Goal: Transaction & Acquisition: Purchase product/service

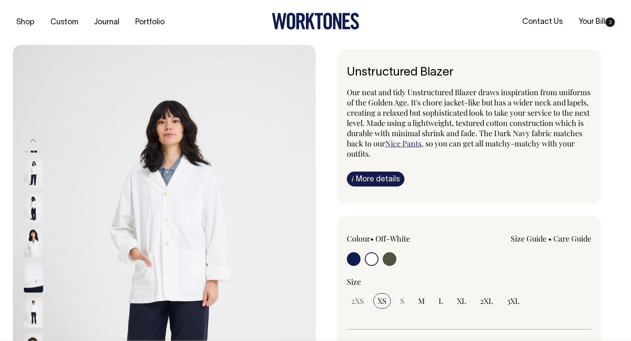
select select "Off-White"
select select "L"
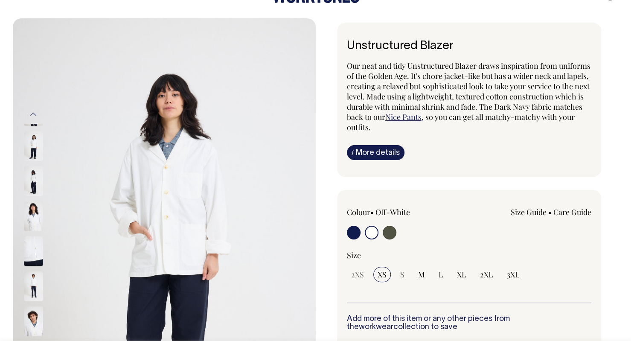
scroll to position [52, 0]
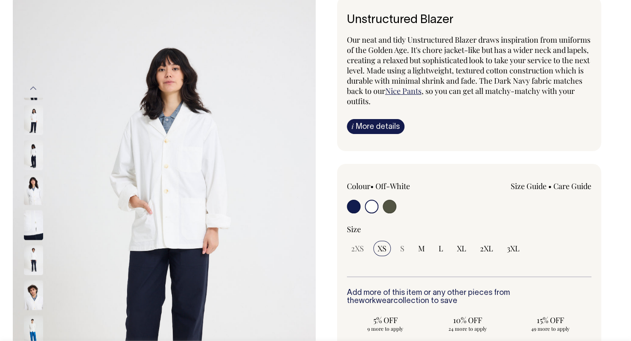
click at [39, 258] on img at bounding box center [33, 260] width 19 height 30
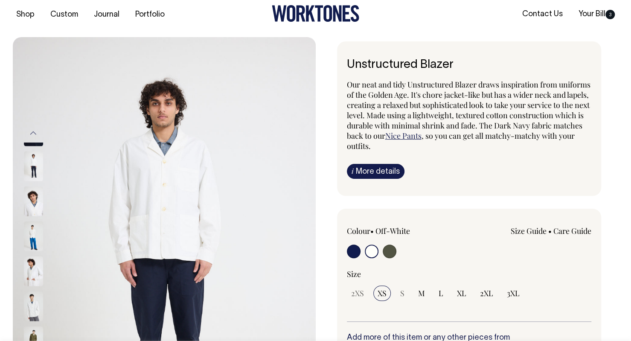
scroll to position [0, 0]
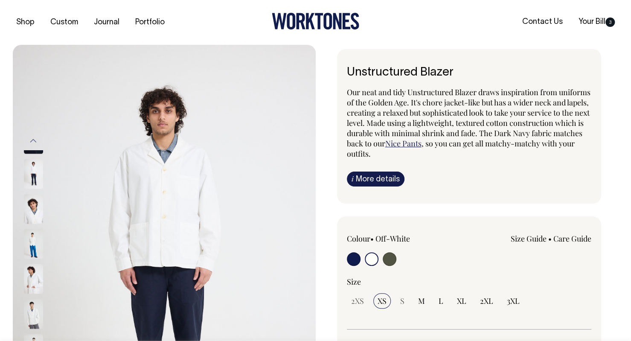
click at [225, 32] on div "Shop Custom Journal Portfolio Contact Us Your Bill 3" at bounding box center [315, 22] width 631 height 45
click at [220, 46] on img at bounding box center [164, 272] width 303 height 454
click at [220, 35] on div "Shop Custom Journal Portfolio Contact Us Your Bill 3" at bounding box center [315, 22] width 631 height 45
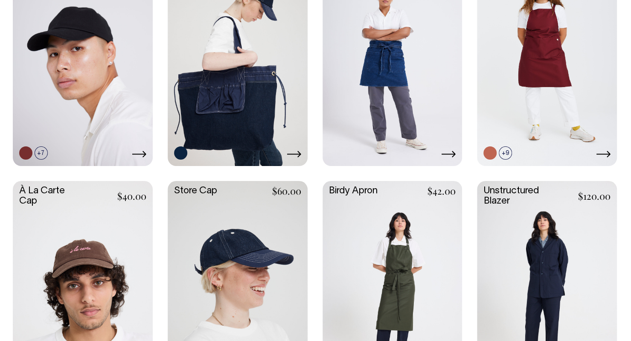
scroll to position [386, 0]
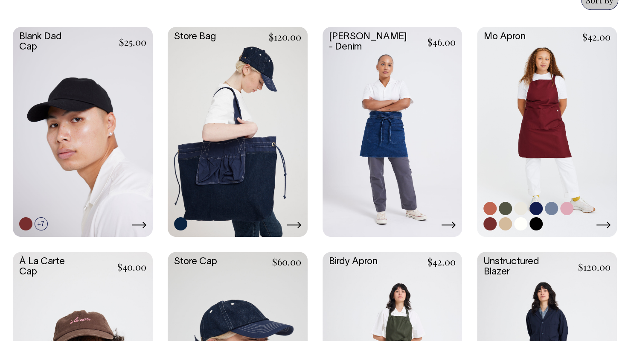
click at [561, 134] on link at bounding box center [547, 131] width 140 height 208
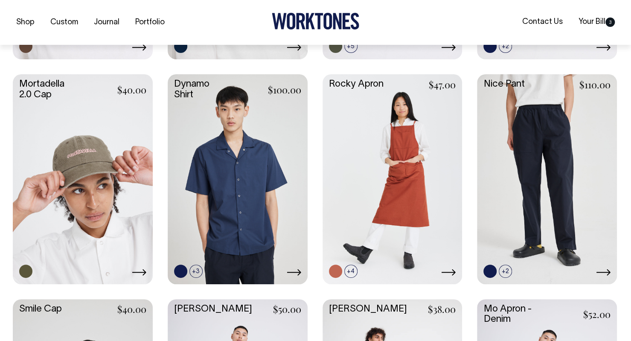
scroll to position [791, 0]
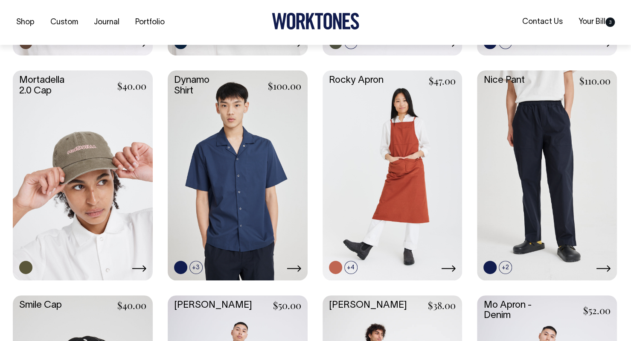
click at [569, 189] on link at bounding box center [547, 174] width 140 height 208
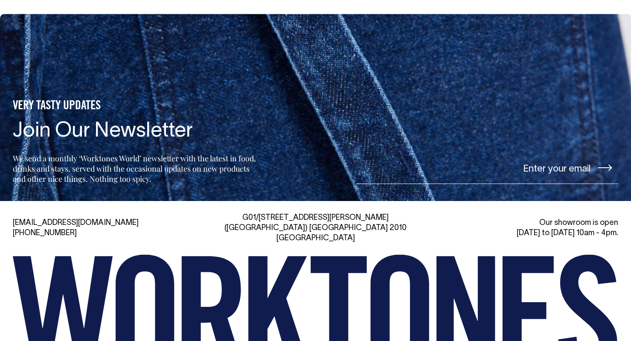
scroll to position [1755, 0]
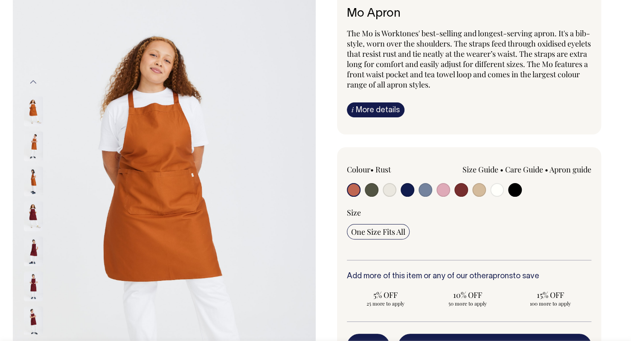
scroll to position [91, 0]
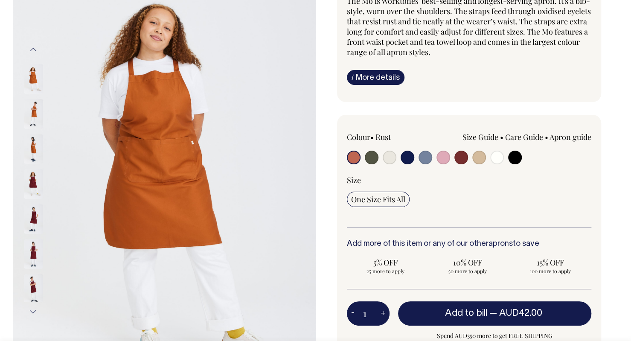
click at [377, 153] on input "radio" at bounding box center [372, 158] width 14 height 14
radio input "true"
select select "Olive"
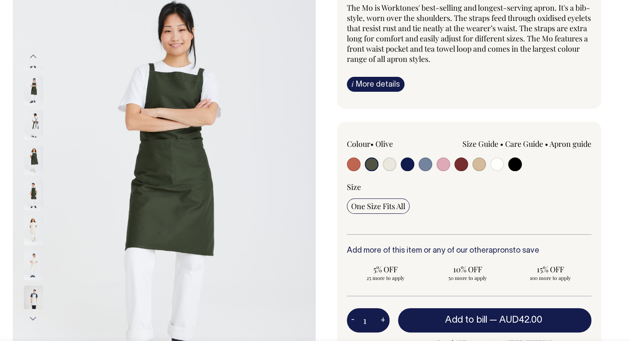
scroll to position [84, 0]
click at [526, 142] on link "Care Guide" at bounding box center [524, 144] width 38 height 10
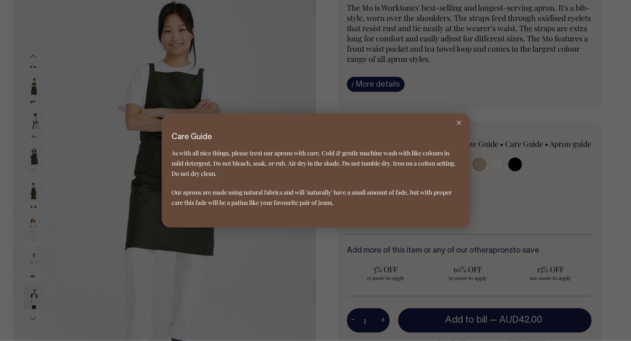
click at [460, 124] on icon at bounding box center [458, 123] width 5 height 4
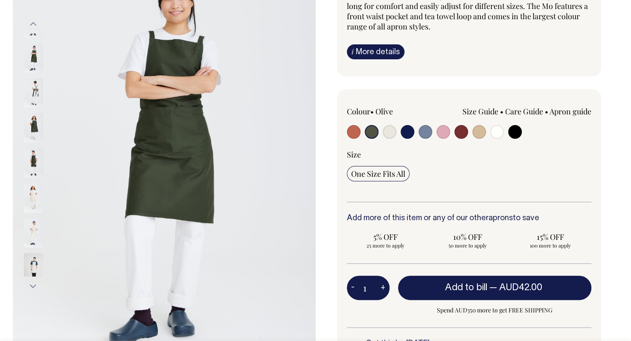
scroll to position [116, 0]
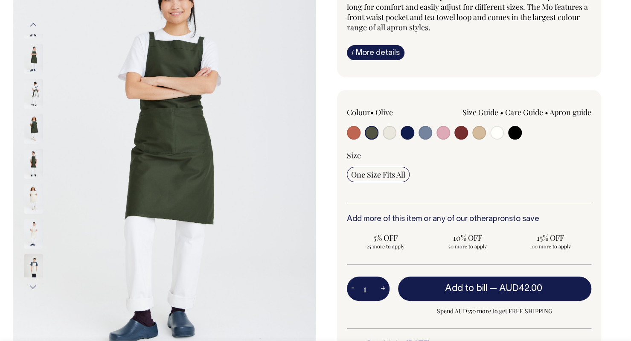
click at [374, 45] on link "i More details" at bounding box center [376, 52] width 58 height 15
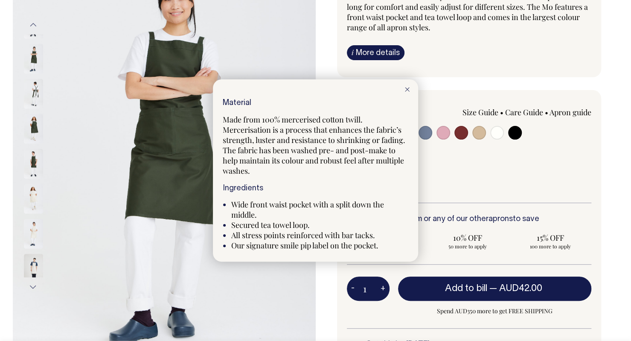
click at [88, 221] on div at bounding box center [315, 170] width 631 height 341
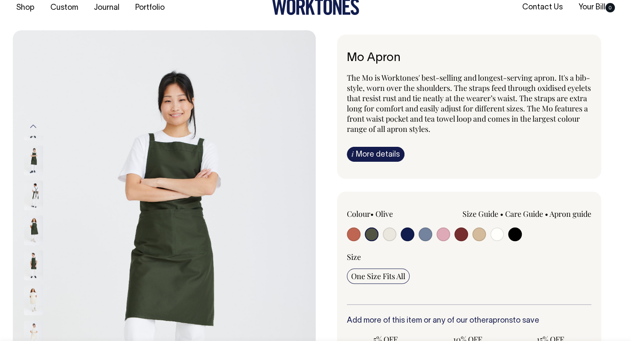
scroll to position [0, 0]
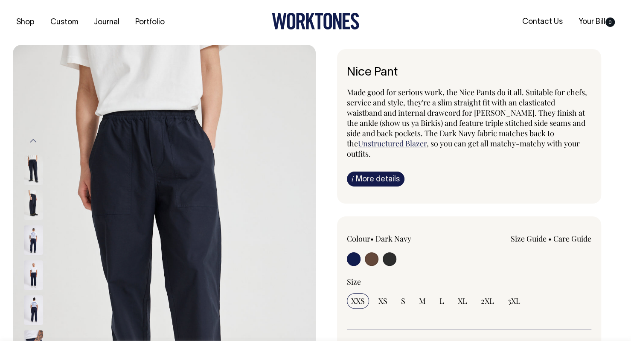
click at [372, 261] on input "radio" at bounding box center [372, 259] width 14 height 14
radio input "true"
radio input "false"
radio input "true"
select select "Chocolate"
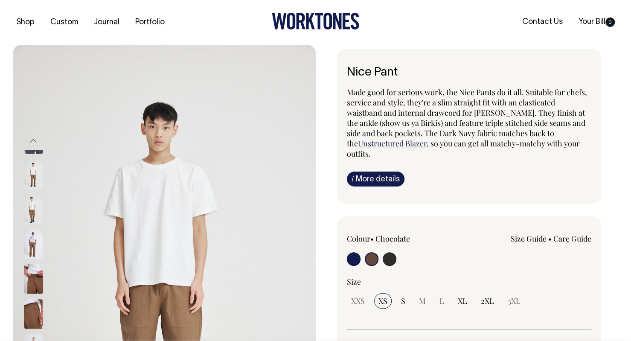
click at [389, 264] on input "radio" at bounding box center [390, 259] width 14 height 14
radio input "true"
select select "Charcoal"
